Goal: Communication & Community: Ask a question

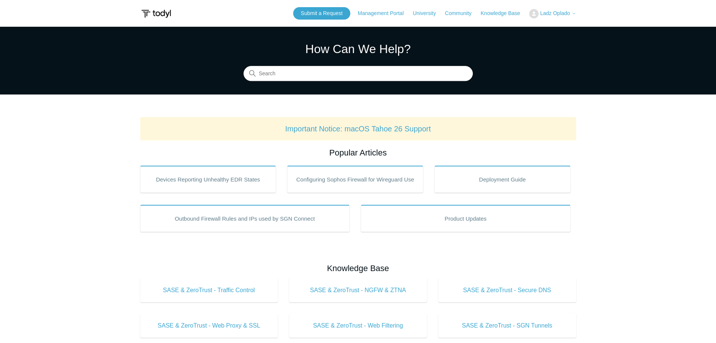
click at [302, 81] on section "How Can We Help? Search" at bounding box center [358, 61] width 716 height 68
click at [302, 77] on input "Search" at bounding box center [358, 73] width 229 height 15
click at [301, 76] on input "Search" at bounding box center [358, 73] width 229 height 15
click at [298, 74] on input "Search" at bounding box center [358, 73] width 229 height 15
type input "how to move"
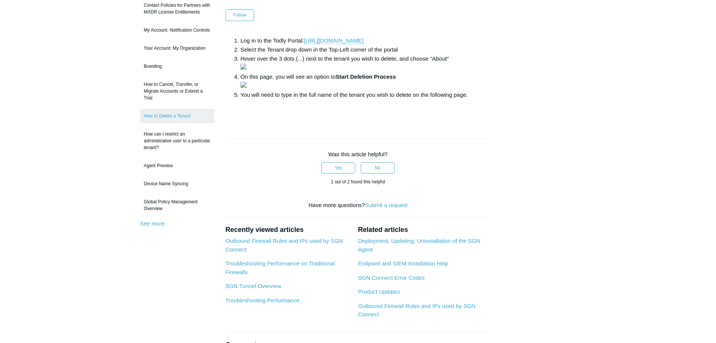
scroll to position [75, 0]
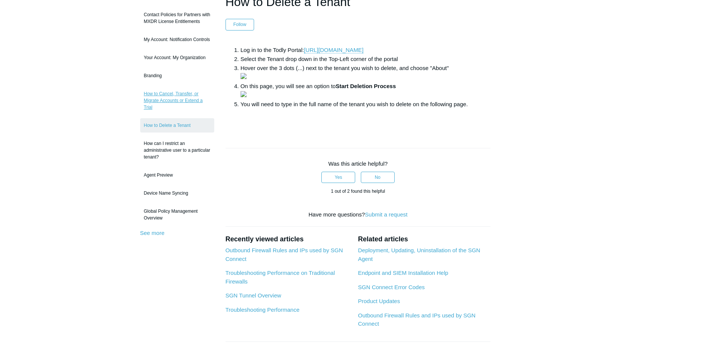
click at [177, 99] on link "How to Cancel, Transfer, or Migrate Accounts or Extend a Trial" at bounding box center [177, 100] width 74 height 28
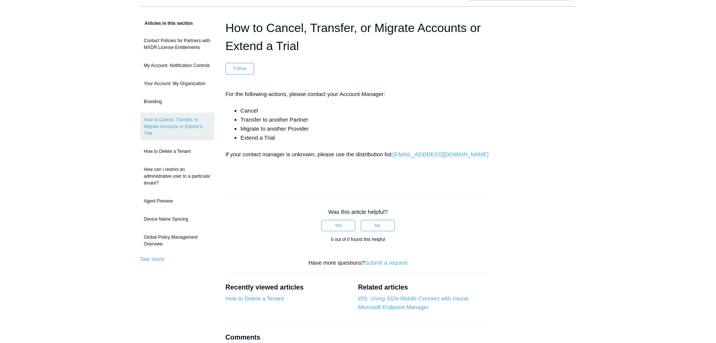
scroll to position [38, 0]
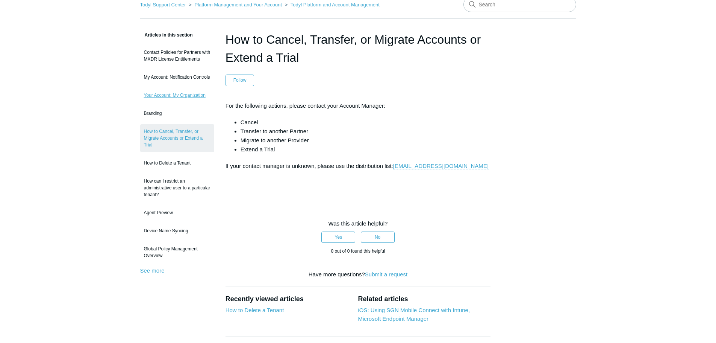
click at [164, 95] on link "Your Account: My Organization" at bounding box center [177, 95] width 74 height 14
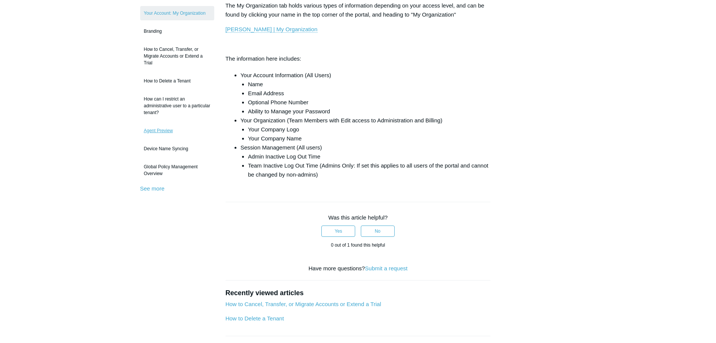
scroll to position [113, 0]
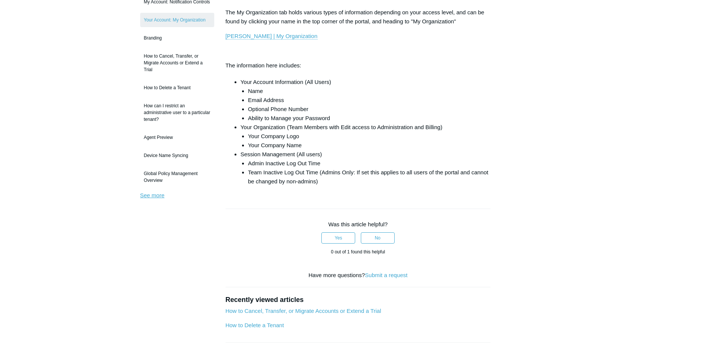
click at [156, 193] on link "See more" at bounding box center [152, 195] width 24 height 6
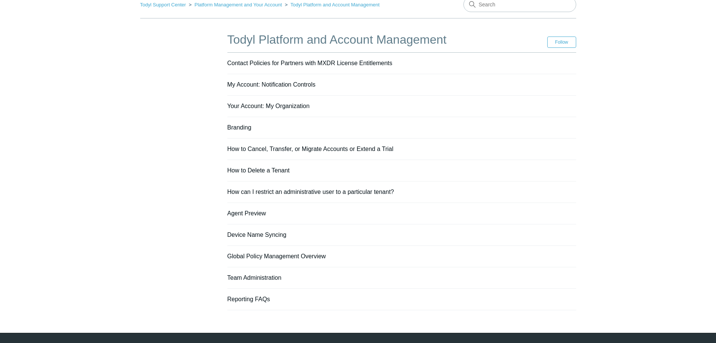
scroll to position [57, 0]
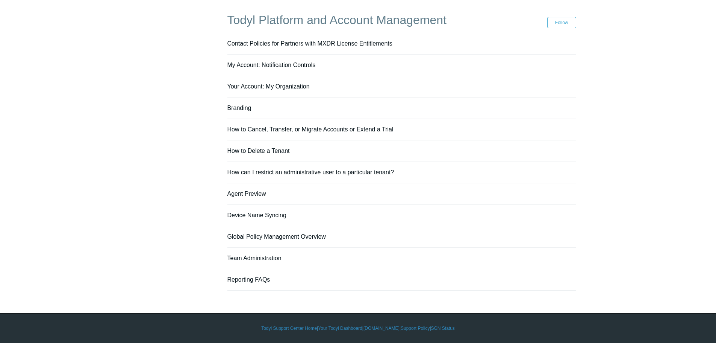
click at [250, 89] on link "Your Account: My Organization" at bounding box center [269, 86] width 82 height 6
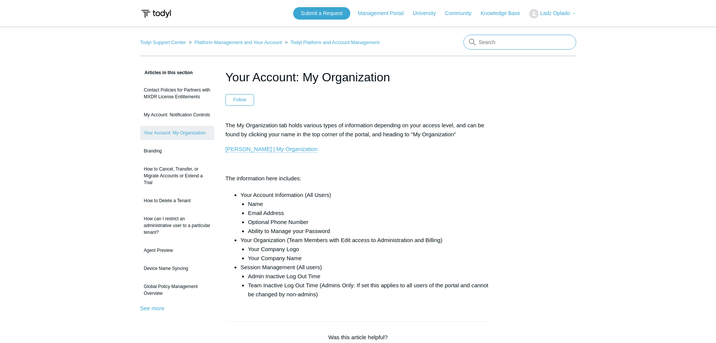
click at [496, 46] on input "Search" at bounding box center [520, 42] width 113 height 15
type input "merge"
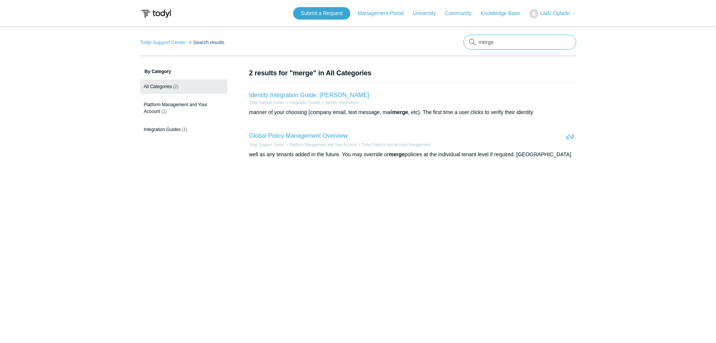
click at [496, 44] on input "merge" at bounding box center [520, 42] width 113 height 15
type input "merge tenants"
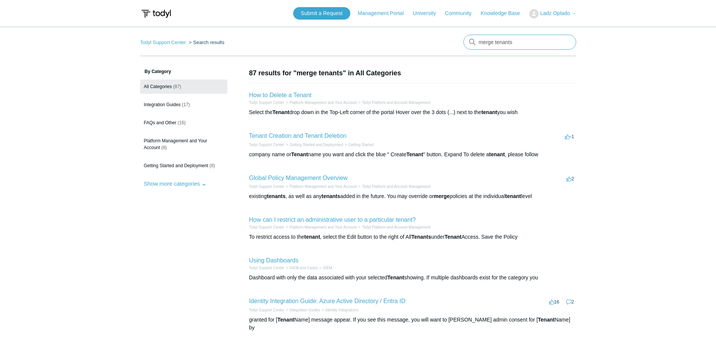
click at [485, 44] on input "merge tenants" at bounding box center [520, 42] width 113 height 15
click at [319, 144] on link "Getting Started and Deployment" at bounding box center [317, 145] width 54 height 4
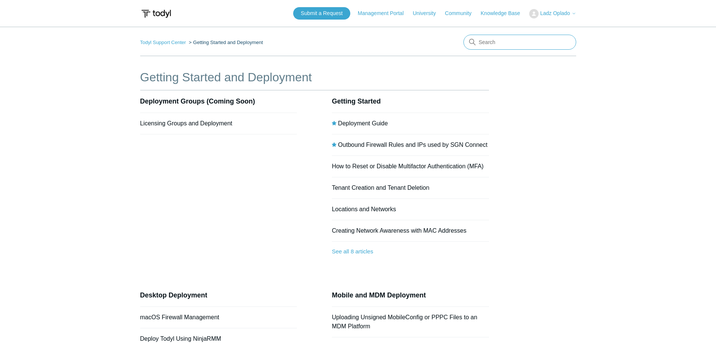
click at [510, 46] on input "Search" at bounding box center [520, 42] width 113 height 15
type input "how to move agents"
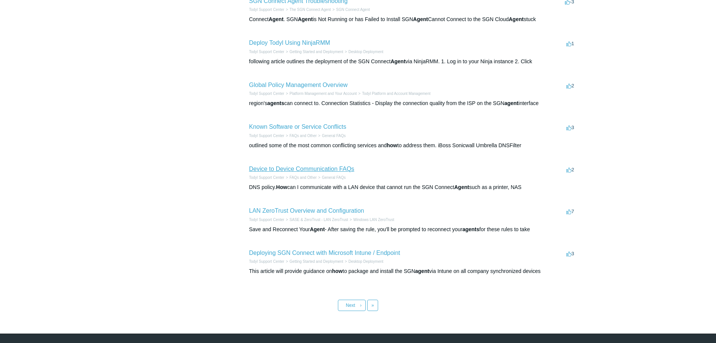
scroll to position [226, 0]
click at [358, 299] on link "Next ›" at bounding box center [352, 304] width 28 height 11
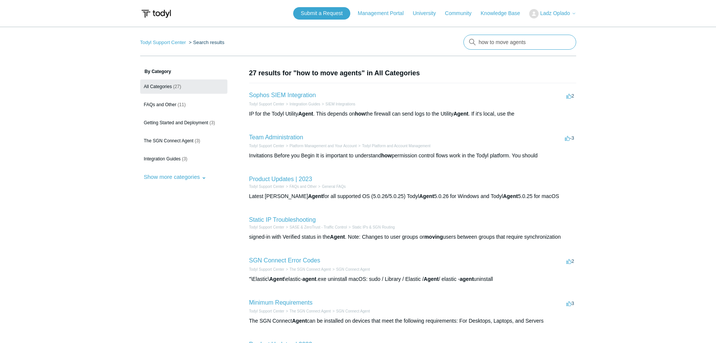
click at [506, 44] on input "how to move agents" at bounding box center [520, 42] width 113 height 15
drag, startPoint x: 529, startPoint y: 40, endPoint x: 443, endPoint y: 47, distance: 86.0
click at [457, 46] on nav "Todyl Support Center Search results There are no matching results in this help …" at bounding box center [358, 45] width 436 height 21
type input "migrate agent"
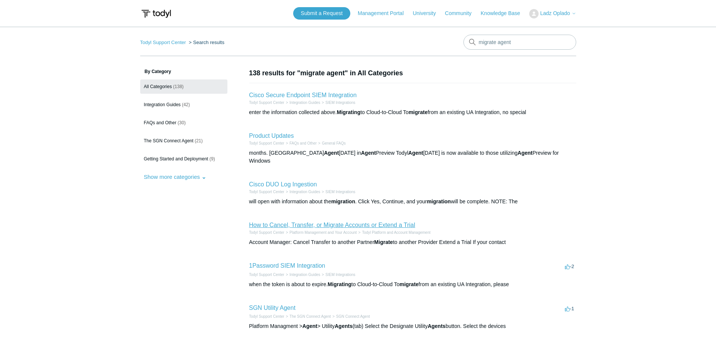
click at [343, 222] on link "How to Cancel, Transfer, or Migrate Accounts or Extend a Trial" at bounding box center [332, 225] width 166 height 6
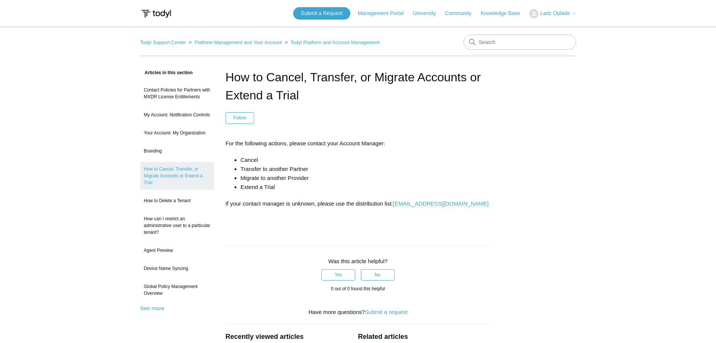
click at [94, 152] on main "Todyl Support Center Platform Management and Your Account Todyl Platform and Ac…" at bounding box center [358, 232] width 716 height 410
click at [325, 17] on link "Submit a Request" at bounding box center [321, 13] width 57 height 12
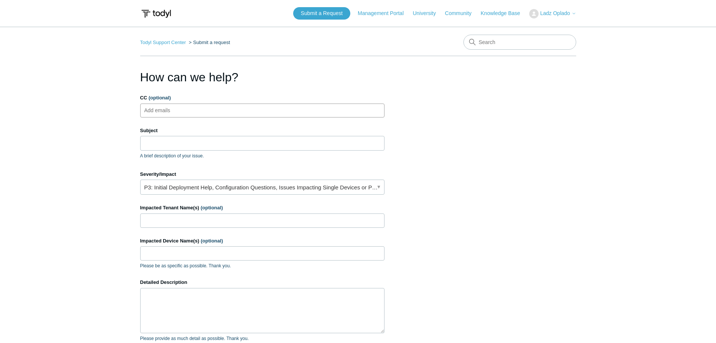
click at [158, 106] on input "CC (optional)" at bounding box center [163, 110] width 45 height 11
click at [173, 136] on input "Subject" at bounding box center [262, 143] width 244 height 14
click at [158, 112] on input "CC (optional)" at bounding box center [163, 110] width 45 height 11
type input "ve-security@pax8.com"
click at [153, 142] on input "Subject" at bounding box center [262, 143] width 244 height 14
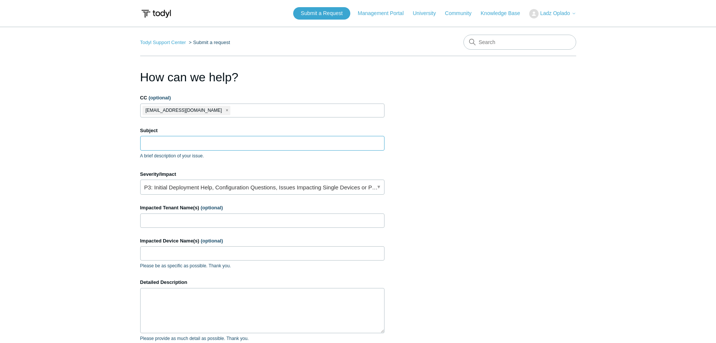
click at [156, 139] on input "Subject" at bounding box center [262, 143] width 244 height 14
paste input "PAX19958498"
click at [216, 147] on input "PAX19958498:" at bounding box center [262, 143] width 244 height 14
paste input "Combine 2x Lark Business Advisory Tenants in Todyl"
type input "PAX19958498: Combine 2x Lark Business Advisory Tenants in [GEOGRAPHIC_DATA]"
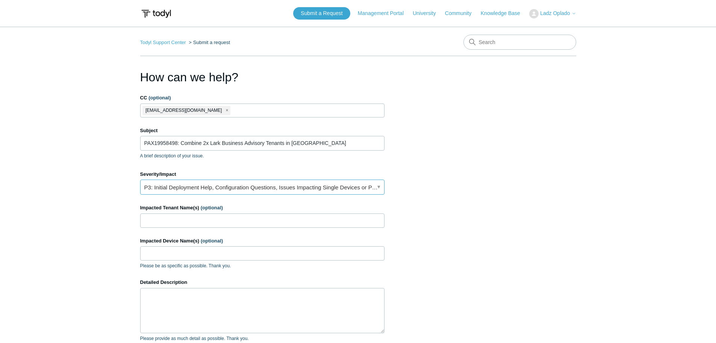
click at [261, 192] on link "P3: Initial Deployment Help, Configuration Questions, Issues Impacting Single D…" at bounding box center [262, 186] width 244 height 15
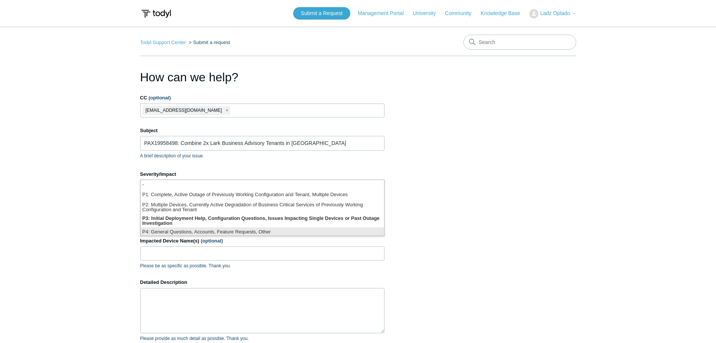
scroll to position [2, 0]
click at [199, 231] on li "P4: General Questions, Accounts, Feature Requests, Other" at bounding box center [263, 230] width 244 height 10
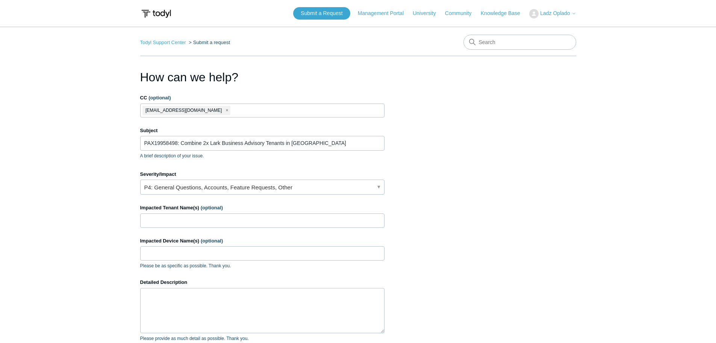
click at [98, 203] on main "Todyl Support Center Submit a request How can we help? CC (optional) ve-securit…" at bounding box center [358, 221] width 716 height 388
click at [152, 215] on input "Impacted Tenant Name(s) (optional)" at bounding box center [262, 220] width 244 height 14
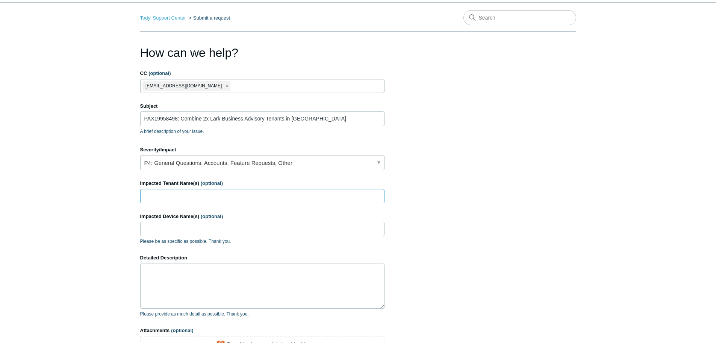
scroll to position [38, 0]
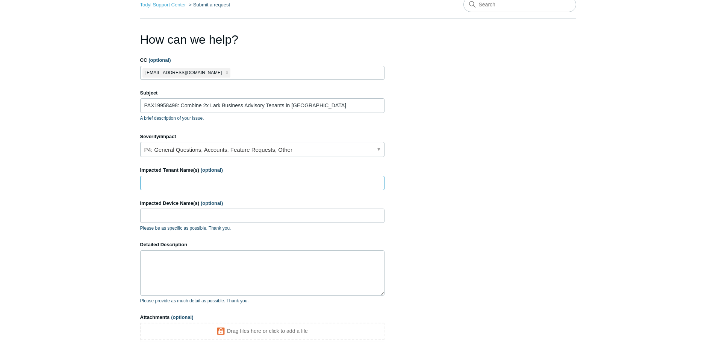
click at [208, 176] on input "Impacted Tenant Name(s) (optional)" at bounding box center [262, 183] width 244 height 14
type input "Lark Business Advisory"
click at [226, 264] on textarea "Detailed Description" at bounding box center [262, 272] width 244 height 45
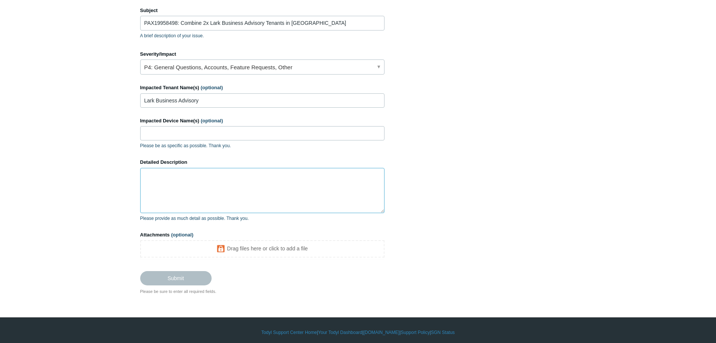
scroll to position [124, 0]
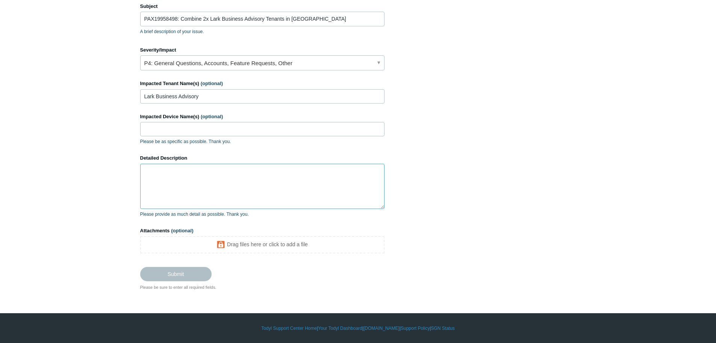
click at [230, 194] on textarea "Detailed Description" at bounding box center [262, 186] width 244 height 45
paste textarea "Hey Team, We seem to have 2x tenants in Todyl for the customer Lark Business Ad…"
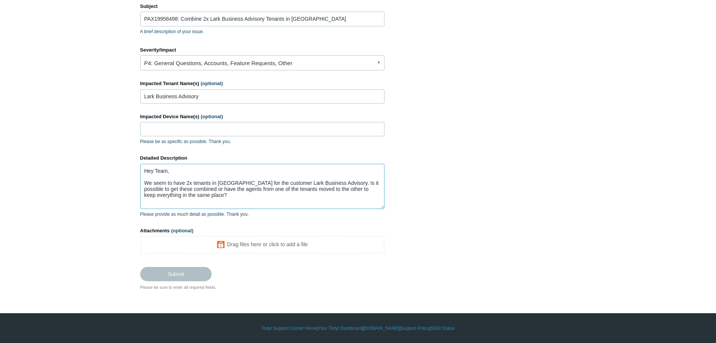
scroll to position [115, 0]
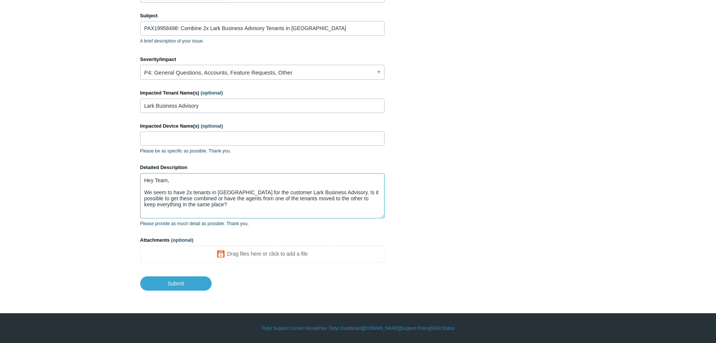
click at [149, 191] on textarea "Hey Team, We seem to have 2x tenants in Todyl for the customer Lark Business Ad…" at bounding box center [262, 195] width 244 height 45
click at [249, 210] on textarea "Hey Team, Partner reported that they seem to have 2x tenants in Todyl for the c…" at bounding box center [262, 195] width 244 height 45
click at [258, 206] on textarea "Hey Team, Partner reported that they seem to have 2x tenants in Todyl for the c…" at bounding box center [262, 195] width 244 height 45
paste textarea "[URL][DOMAIN_NAME]"
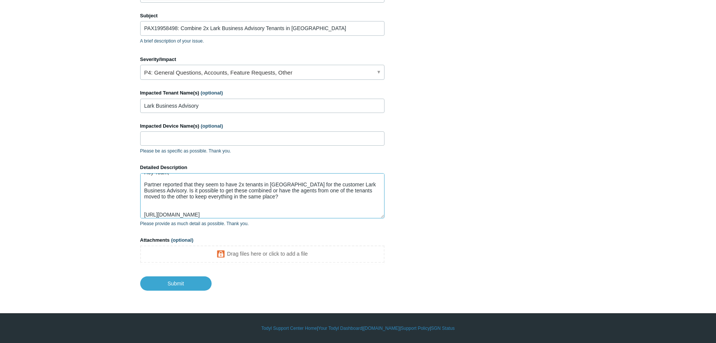
scroll to position [14, 0]
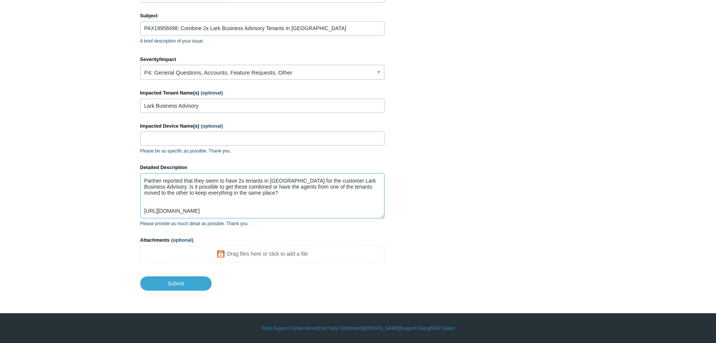
click at [180, 204] on textarea "Hey Team, Partner reported that they seem to have 2x tenants in Todyl for the c…" at bounding box center [262, 195] width 244 height 45
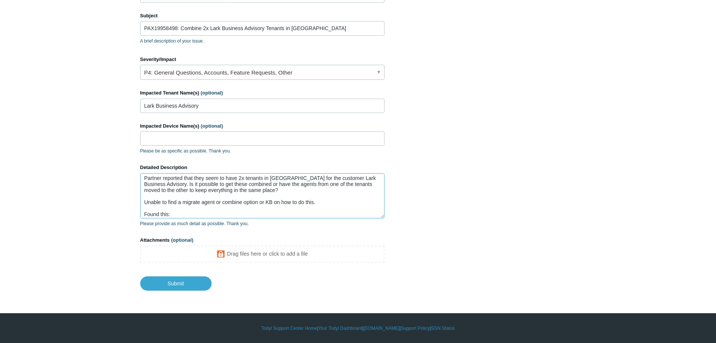
scroll to position [36, 0]
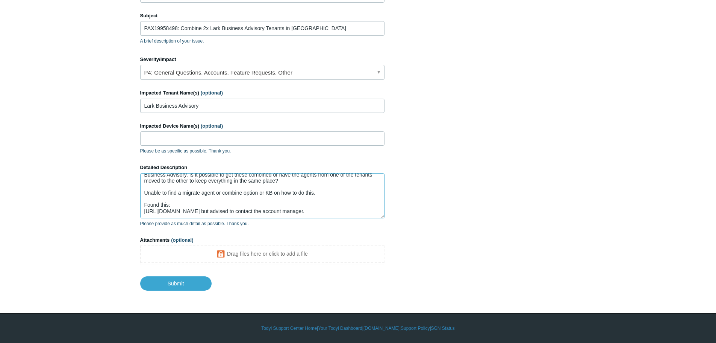
drag, startPoint x: 330, startPoint y: 209, endPoint x: 311, endPoint y: 202, distance: 20.0
click at [294, 202] on textarea "Hey Team, Partner reported that they seem to have 2x tenants in Todyl for the c…" at bounding box center [262, 195] width 244 height 45
click at [334, 204] on textarea "Hey Team, Partner reported that they seem to have 2x tenants in Todyl for the c…" at bounding box center [262, 195] width 244 height 45
paste textarea "If your contact manager is unknown, please use the distribution list: accounts@…"
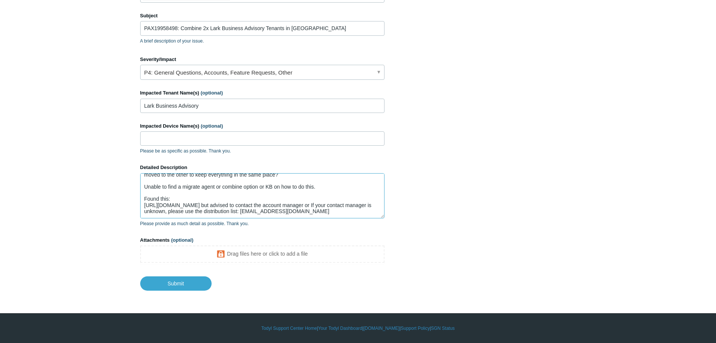
scroll to position [42, 0]
drag, startPoint x: 317, startPoint y: 205, endPoint x: 244, endPoint y: 204, distance: 73.3
click at [244, 204] on textarea "Hey Team, Partner reported that they seem to have 2x tenants in Todyl for the c…" at bounding box center [262, 195] width 244 height 45
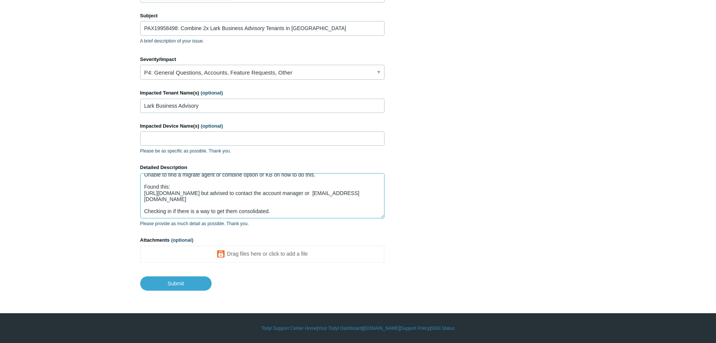
click at [174, 183] on textarea "Hey Team, Partner reported that they seem to have 2x tenants in Todyl for the c…" at bounding box center [262, 195] width 244 height 45
click at [169, 186] on textarea "Hey Team, Partner reported that they seem to have 2x tenants in Todyl for the c…" at bounding box center [262, 195] width 244 height 45
click at [369, 200] on textarea "Hey Team, Partner reported that they seem to have 2x tenants in Todyl for the c…" at bounding box center [262, 195] width 244 height 45
click at [180, 205] on textarea "Hey Team, Partner reported that they seem to have 2x tenants in Todyl for the c…" at bounding box center [262, 195] width 244 height 45
click at [261, 210] on textarea "Hey Team, Partner reported that they seem to have 2x tenants in Todyl for the c…" at bounding box center [262, 195] width 244 height 45
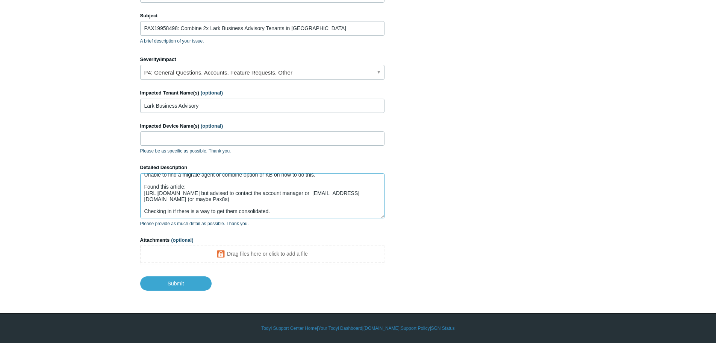
scroll to position [48, 0]
click at [285, 212] on textarea "Hey Team, Partner reported that they seem to have 2x tenants in Todyl for the c…" at bounding box center [262, 195] width 244 height 45
drag, startPoint x: 271, startPoint y: 212, endPoint x: 171, endPoint y: 211, distance: 100.0
click at [174, 210] on textarea "Hey Team, Partner reported that they seem to have 2x tenants in Todyl for the c…" at bounding box center [262, 195] width 244 height 45
click at [272, 210] on textarea "Hey Team, Partner reported that they seem to have 2x tenants in Todyl for the c…" at bounding box center [262, 195] width 244 height 45
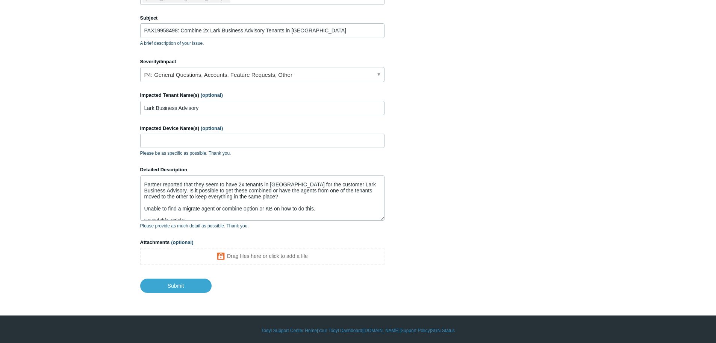
scroll to position [113, 0]
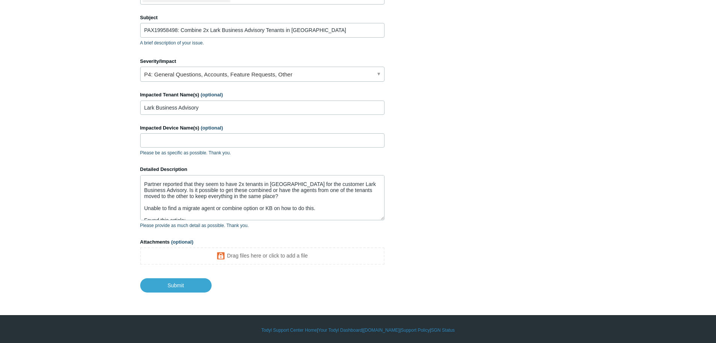
click at [168, 241] on label "Attachments (optional)" at bounding box center [262, 242] width 244 height 8
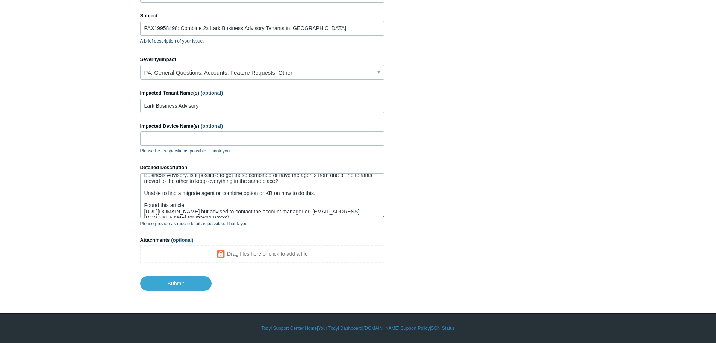
scroll to position [10, 0]
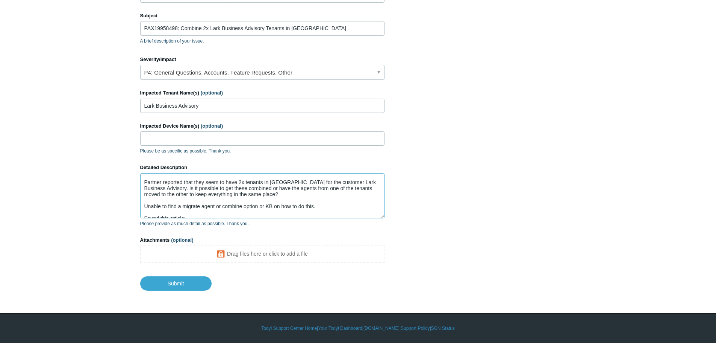
click at [266, 208] on textarea "Hey Team, Partner reported that they seem to have 2x tenants in Todyl for the c…" at bounding box center [262, 195] width 244 height 45
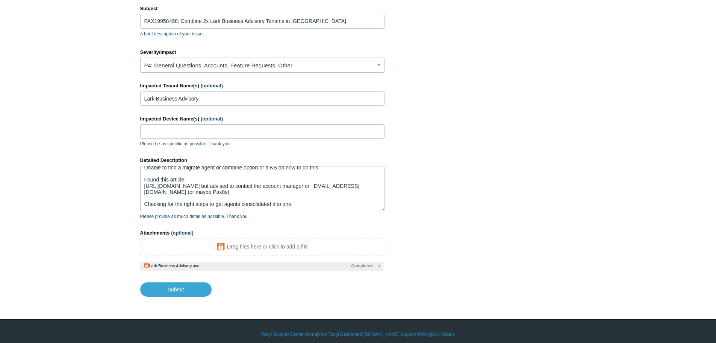
scroll to position [128, 0]
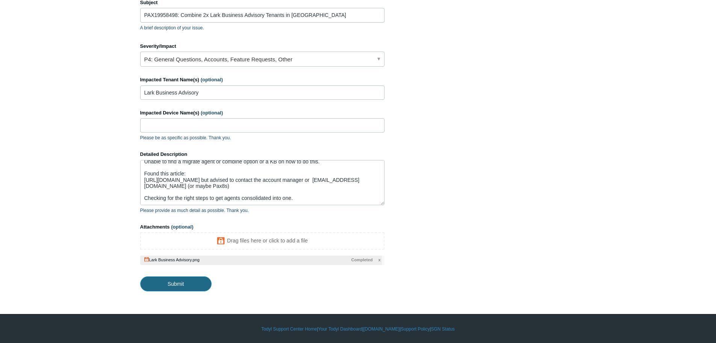
click at [181, 283] on input "Submit" at bounding box center [175, 283] width 71 height 15
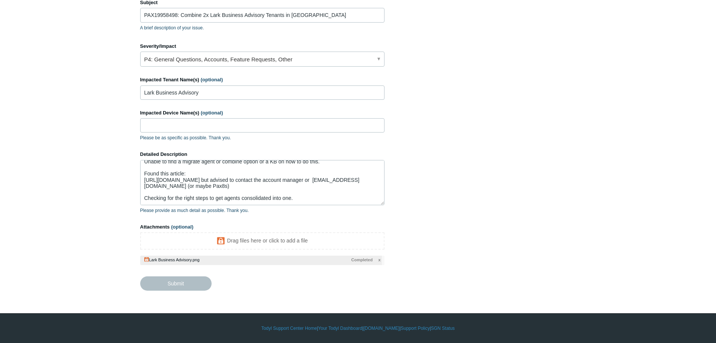
type textarea "Hey Team, Partner reported that they seem to have 2x tenants in Todyl for the c…"
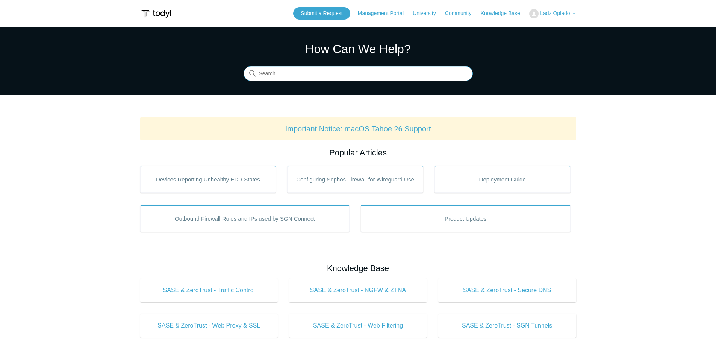
click at [367, 76] on input "Search" at bounding box center [358, 73] width 229 height 15
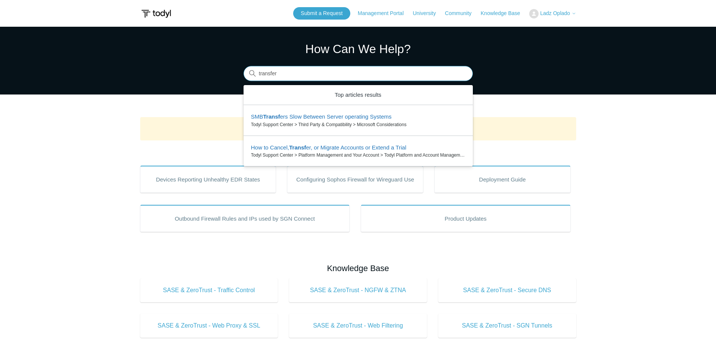
type input "transfer"
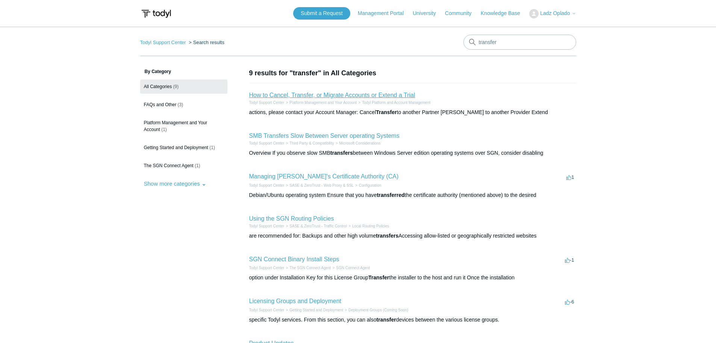
click at [326, 95] on link "How to Cancel, Transfer, or Migrate Accounts or Extend a Trial" at bounding box center [332, 95] width 166 height 6
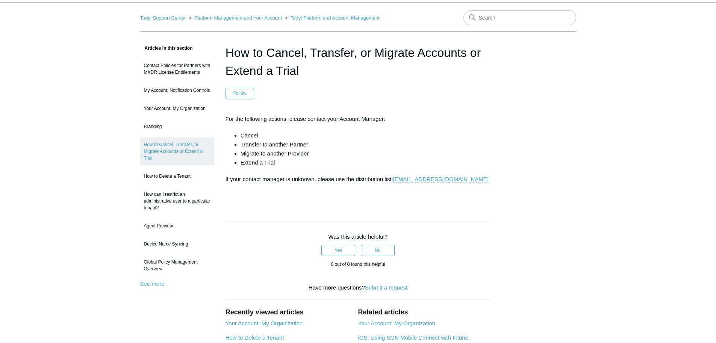
scroll to position [38, 0]
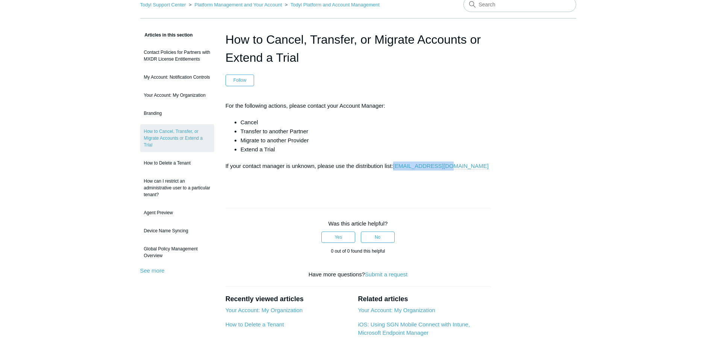
drag, startPoint x: 455, startPoint y: 163, endPoint x: 395, endPoint y: 164, distance: 60.2
click at [395, 164] on p "If your contact manager is unknown, please use the distribution list: accounts@…" at bounding box center [359, 165] width 266 height 9
copy link "[EMAIL_ADDRESS][DOMAIN_NAME]"
drag, startPoint x: 233, startPoint y: 165, endPoint x: 461, endPoint y: 158, distance: 228.4
click at [461, 158] on article "How to Cancel, Transfer, or Migrate Accounts or Extend a Trial Follow Not yet f…" at bounding box center [358, 214] width 288 height 369
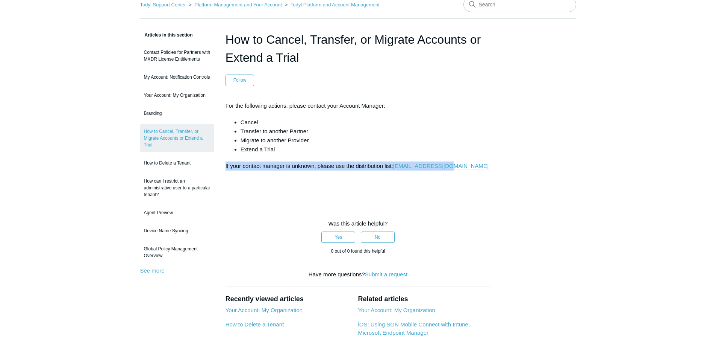
copy p "If your contact manager is unknown, please use the distribution list: accounts@…"
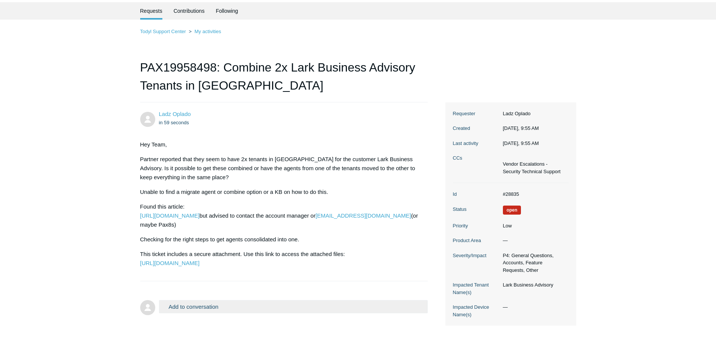
scroll to position [38, 0]
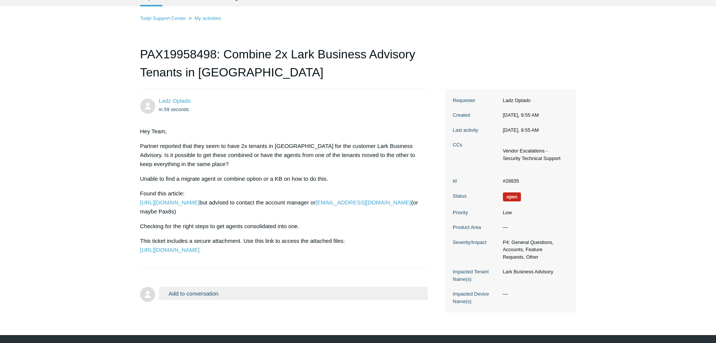
click at [513, 178] on dd "#28835" at bounding box center [534, 181] width 70 height 8
copy dd "28835"
drag, startPoint x: 54, startPoint y: 235, endPoint x: 103, endPoint y: 263, distance: 55.9
click at [54, 235] on main "Requests Contributions Following Todyl Support Center My activities PAX19958498…" at bounding box center [358, 150] width 716 height 323
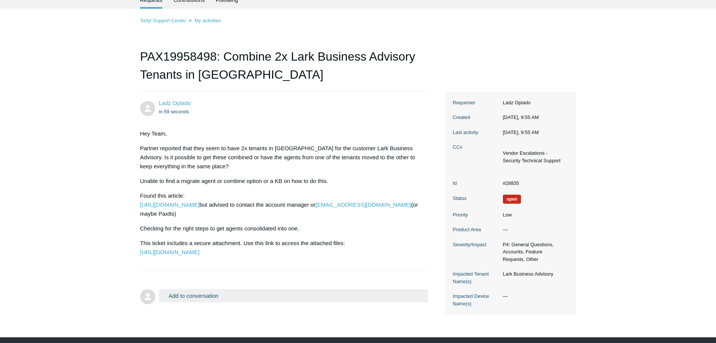
scroll to position [69, 0]
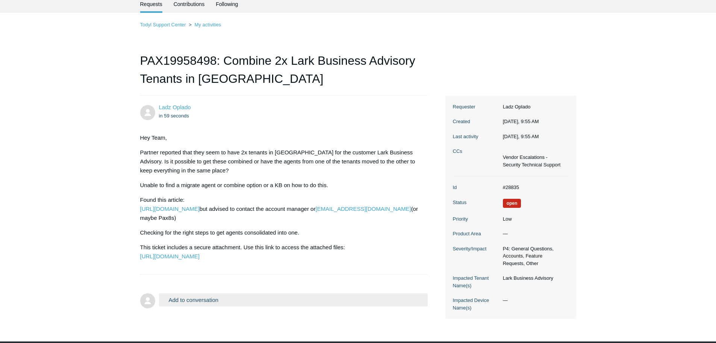
click at [66, 209] on main "Requests Contributions Following Todyl Support Center My activities PAX19958498…" at bounding box center [358, 156] width 716 height 323
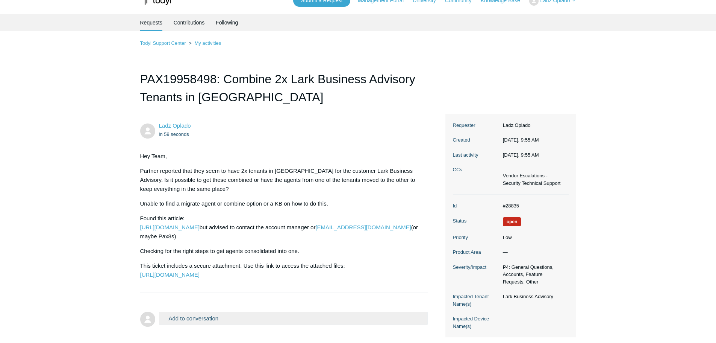
scroll to position [0, 0]
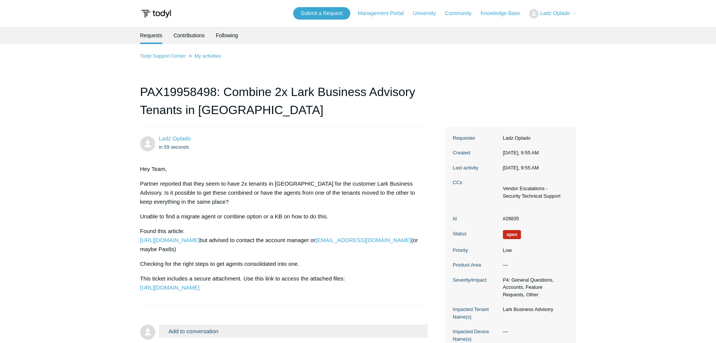
drag, startPoint x: 519, startPoint y: 145, endPoint x: 88, endPoint y: 141, distance: 430.6
click at [88, 141] on main "Requests Contributions Following Todyl Support Center My activities PAX19958498…" at bounding box center [358, 188] width 716 height 323
